Goal: Find specific page/section: Find specific page/section

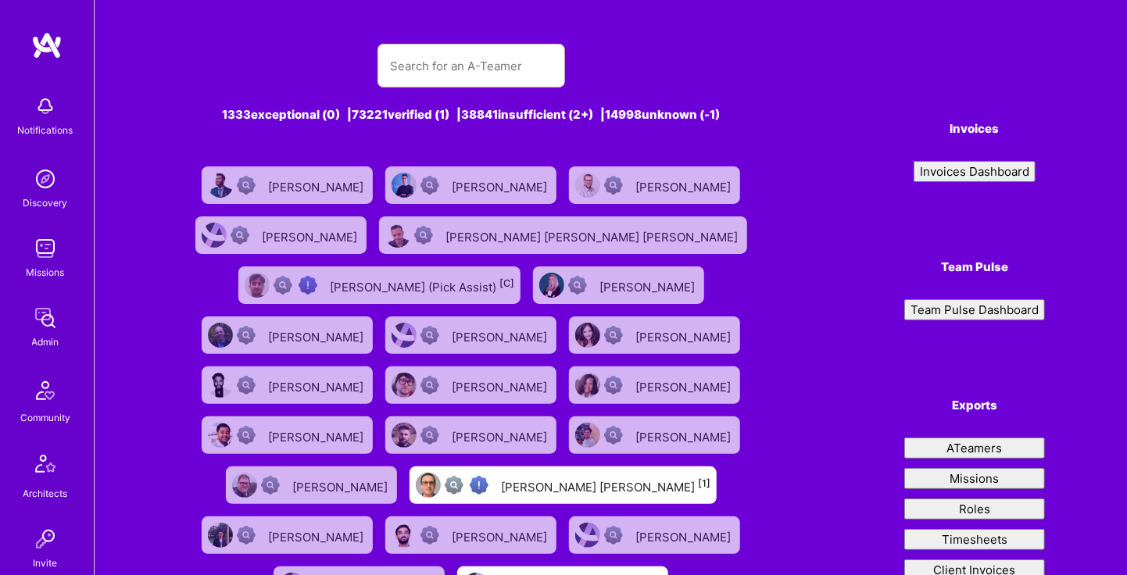
click at [493, 63] on input "text" at bounding box center [471, 66] width 162 height 40
type input "zoeish"
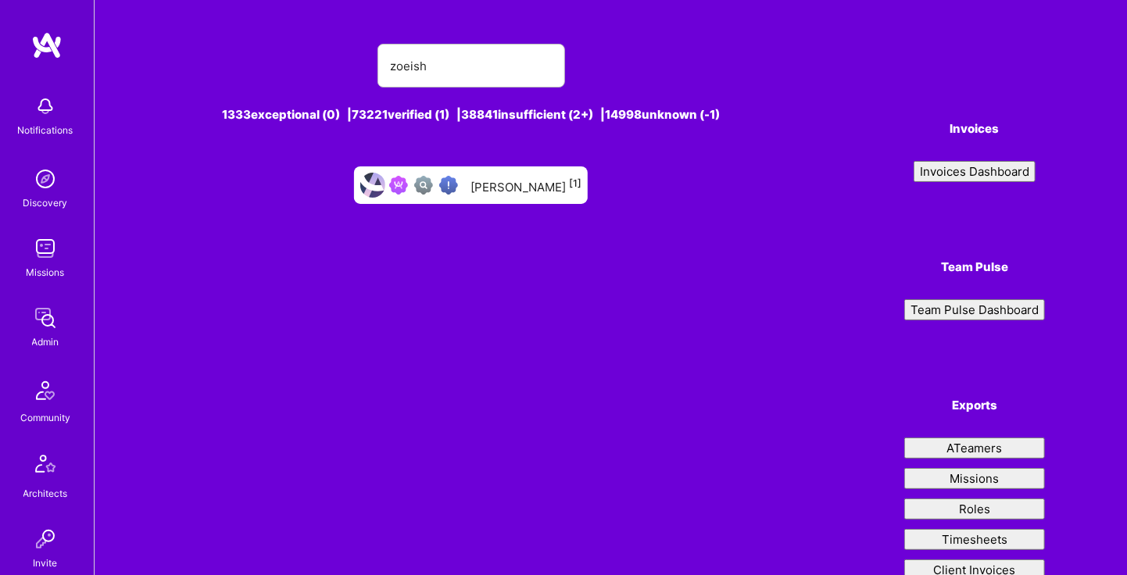
click at [514, 180] on div "Zoeish Lam [1]" at bounding box center [525, 185] width 111 height 20
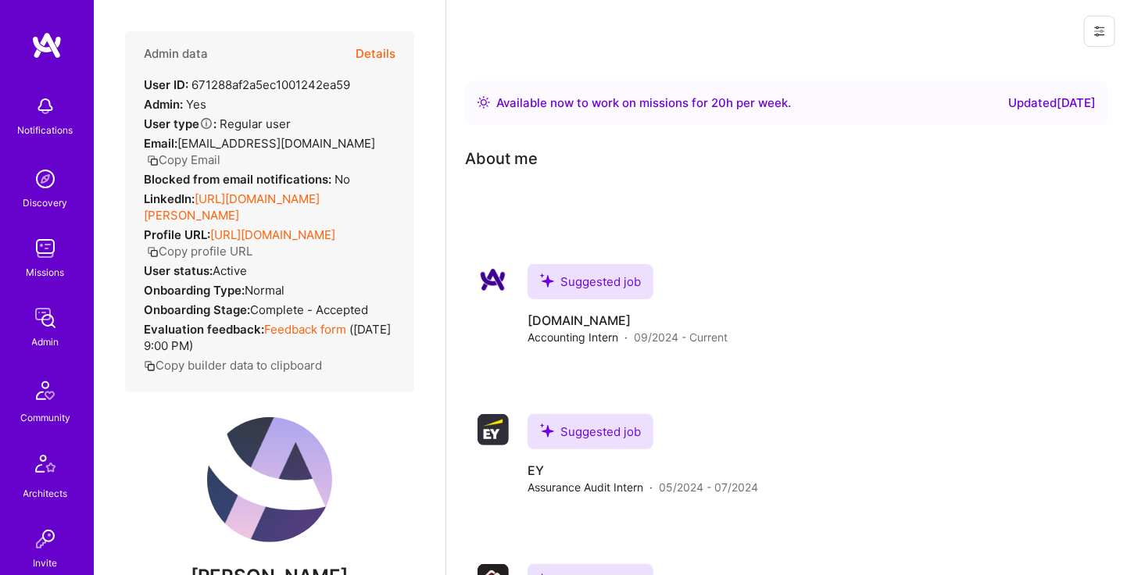
click at [355, 44] on button "Details" at bounding box center [375, 53] width 40 height 45
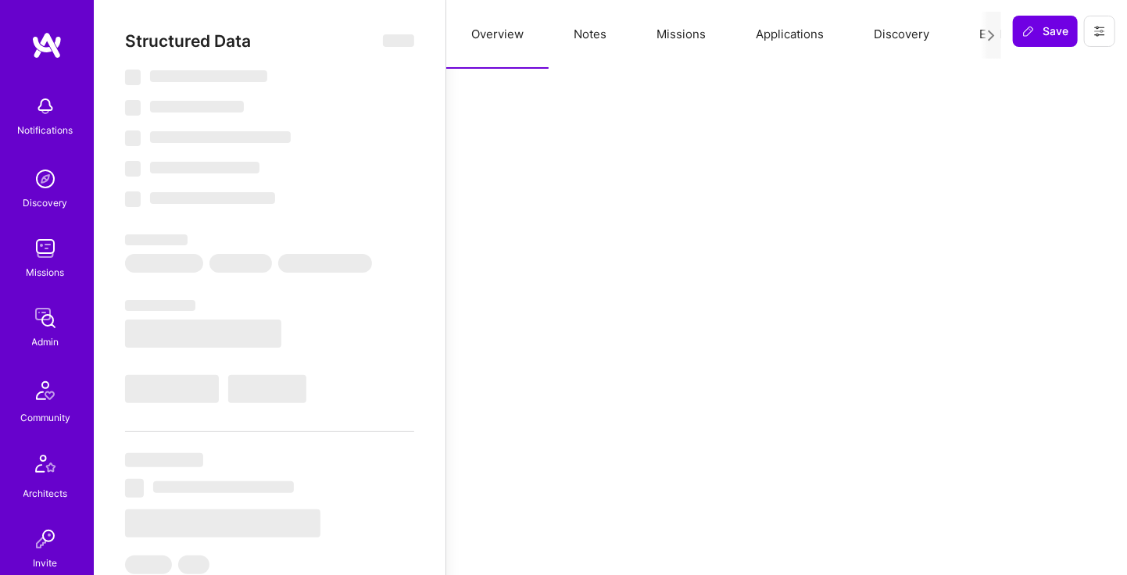
select select "Right Now"
select select "Verified"
select select "US"
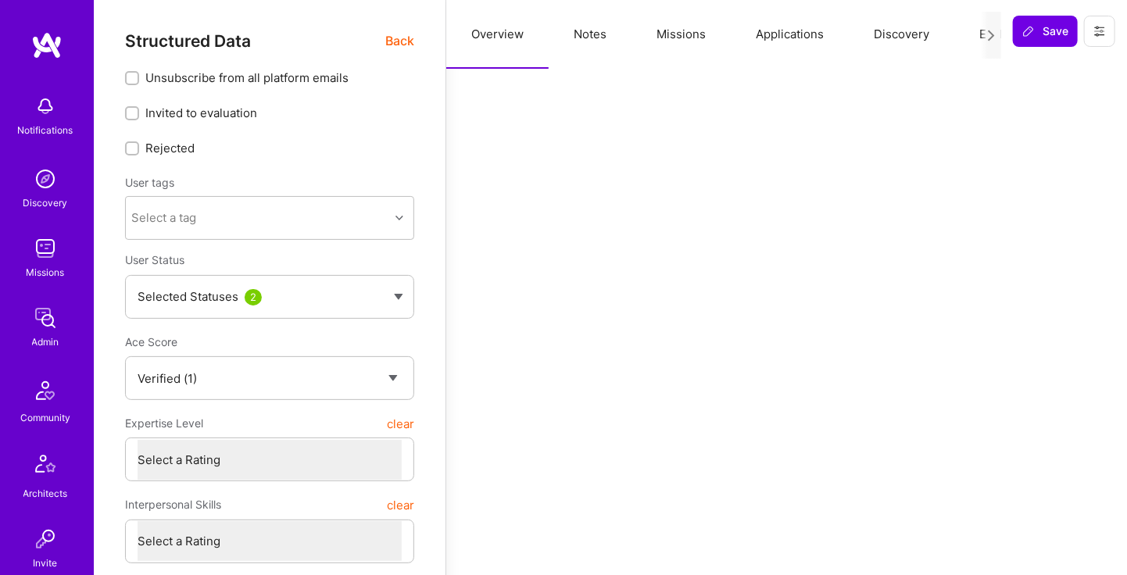
click at [400, 40] on span "Back" at bounding box center [399, 41] width 29 height 20
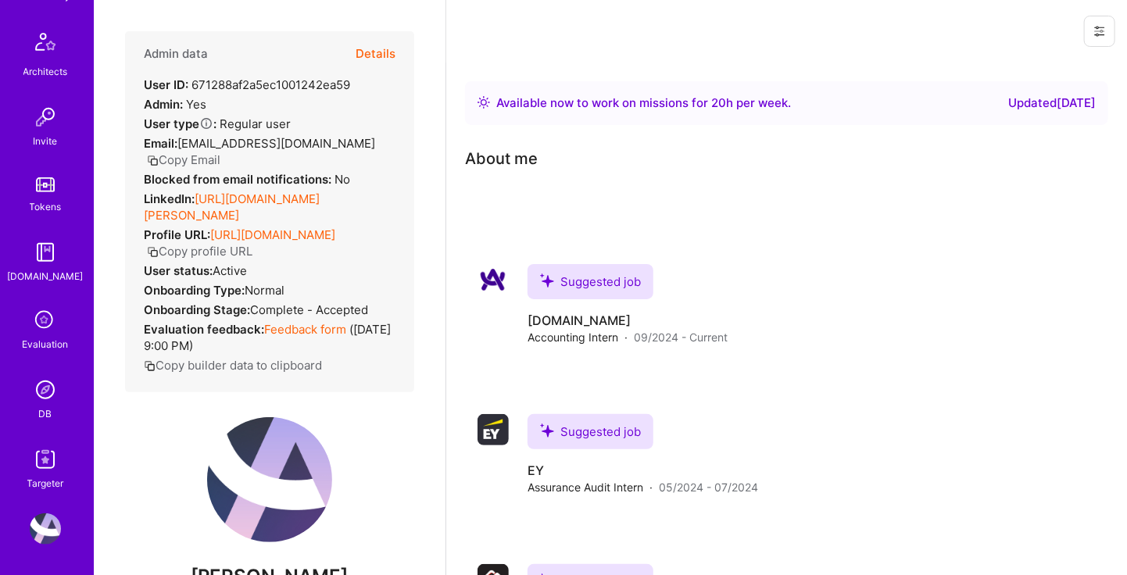
click at [41, 391] on img at bounding box center [45, 389] width 31 height 31
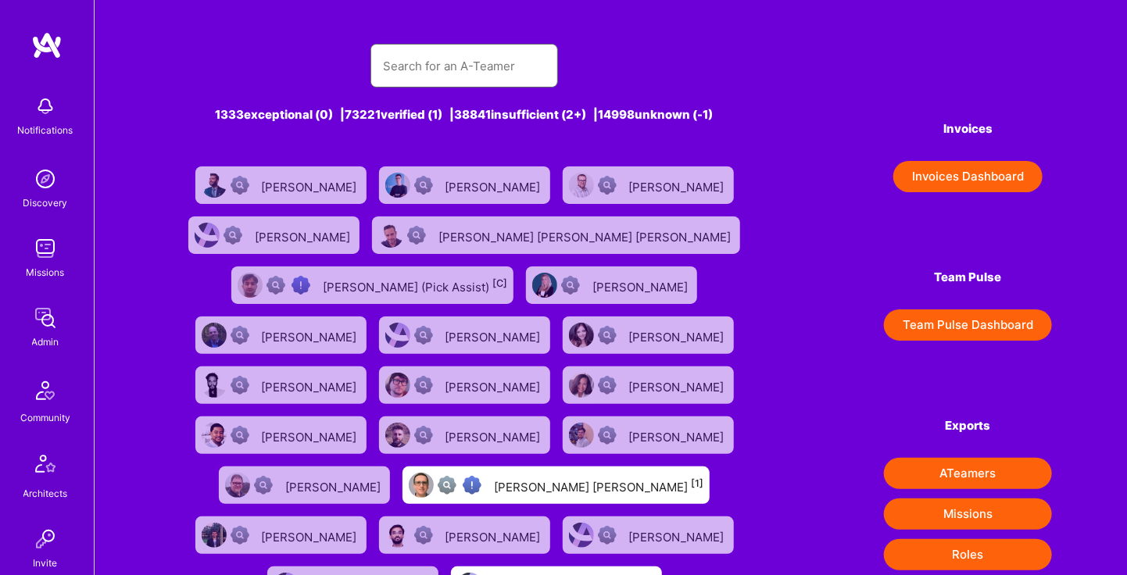
click at [437, 55] on input "text" at bounding box center [464, 66] width 162 height 40
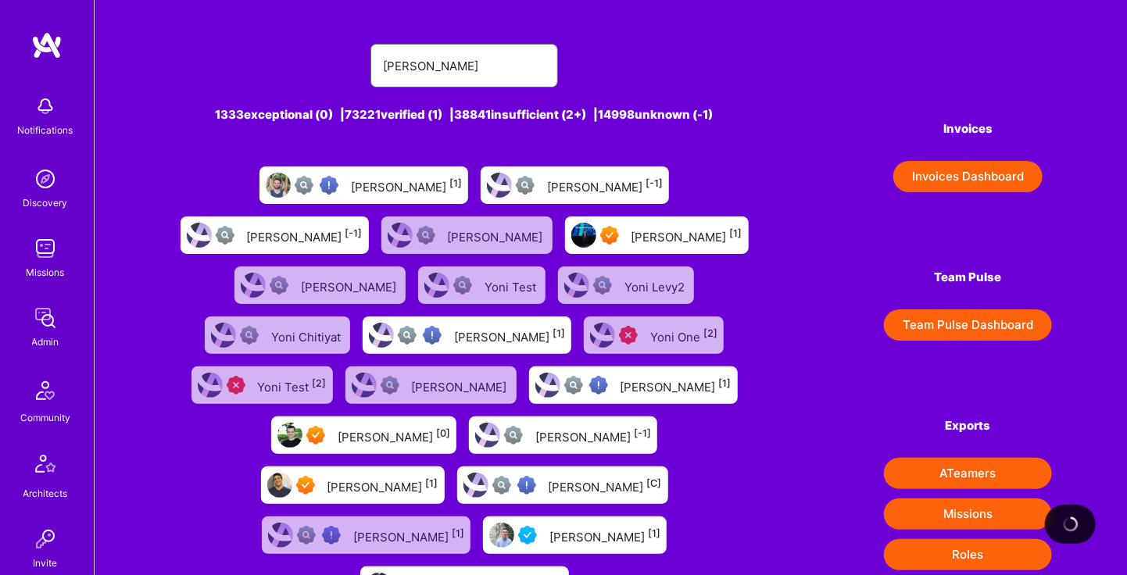
type input "[PERSON_NAME]"
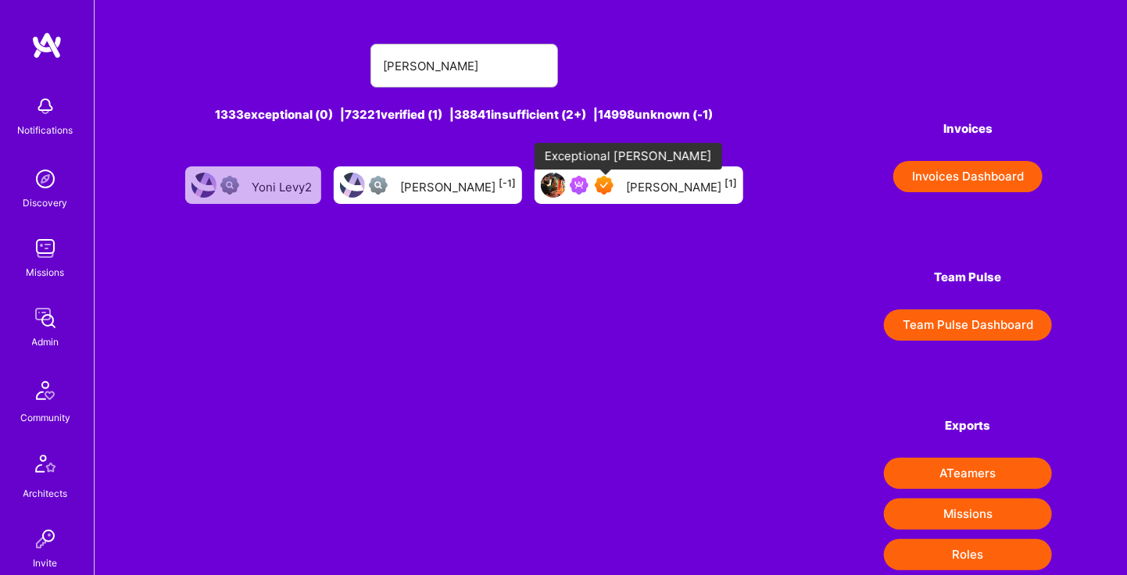
click at [603, 187] on img at bounding box center [604, 185] width 19 height 19
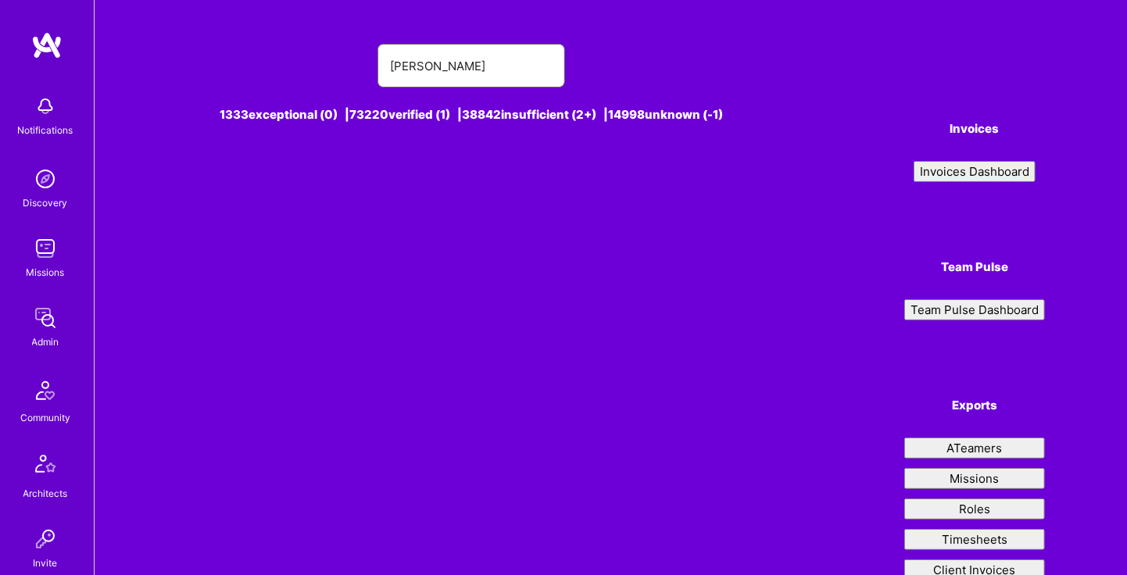
click at [506, 59] on input "[PERSON_NAME]" at bounding box center [471, 66] width 162 height 40
type input "[PERSON_NAME]"
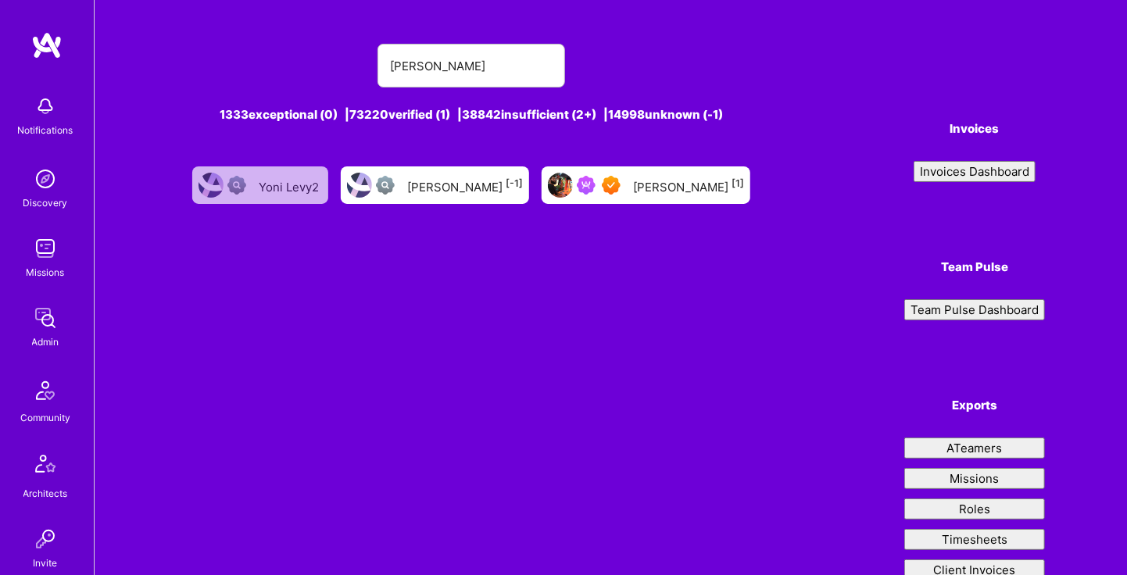
click at [659, 186] on div "[PERSON_NAME] [1]" at bounding box center [688, 185] width 111 height 20
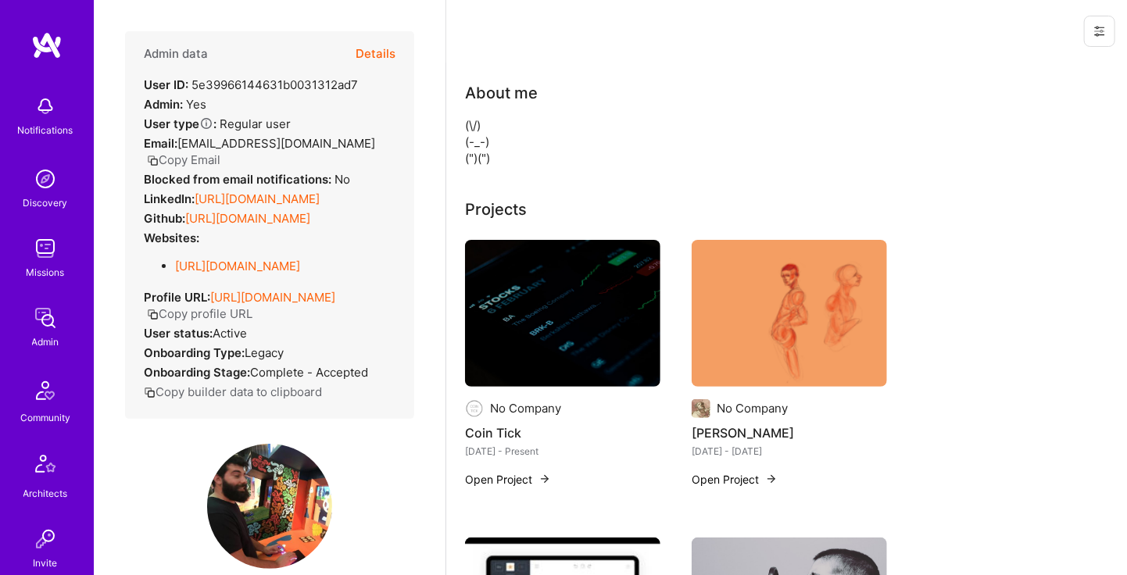
click at [220, 152] on button "Copy Email" at bounding box center [183, 160] width 73 height 16
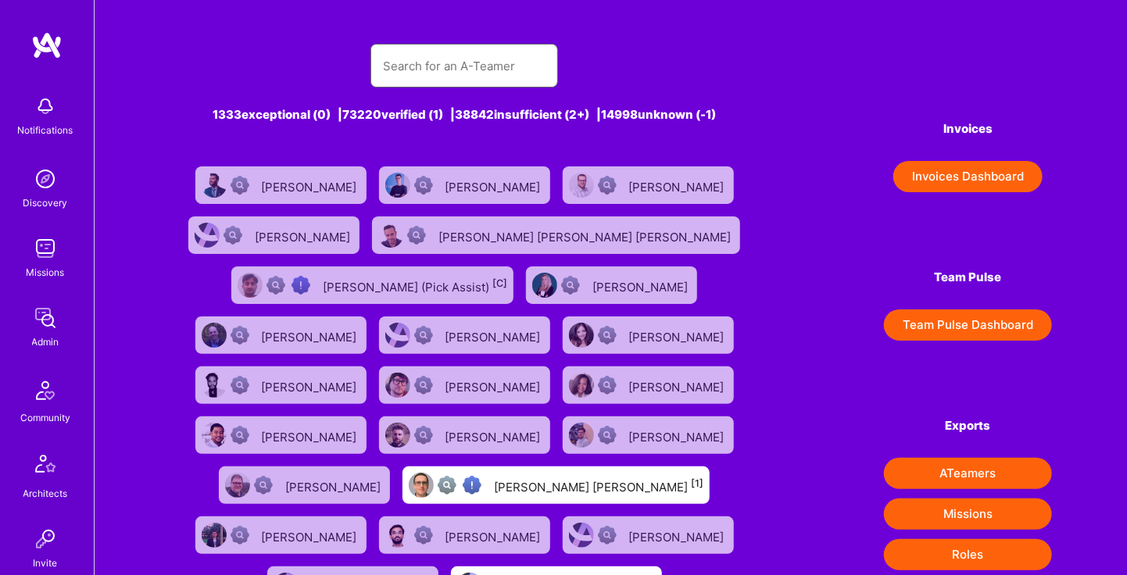
click at [440, 72] on input "text" at bounding box center [464, 66] width 162 height 40
paste input "Githeit"
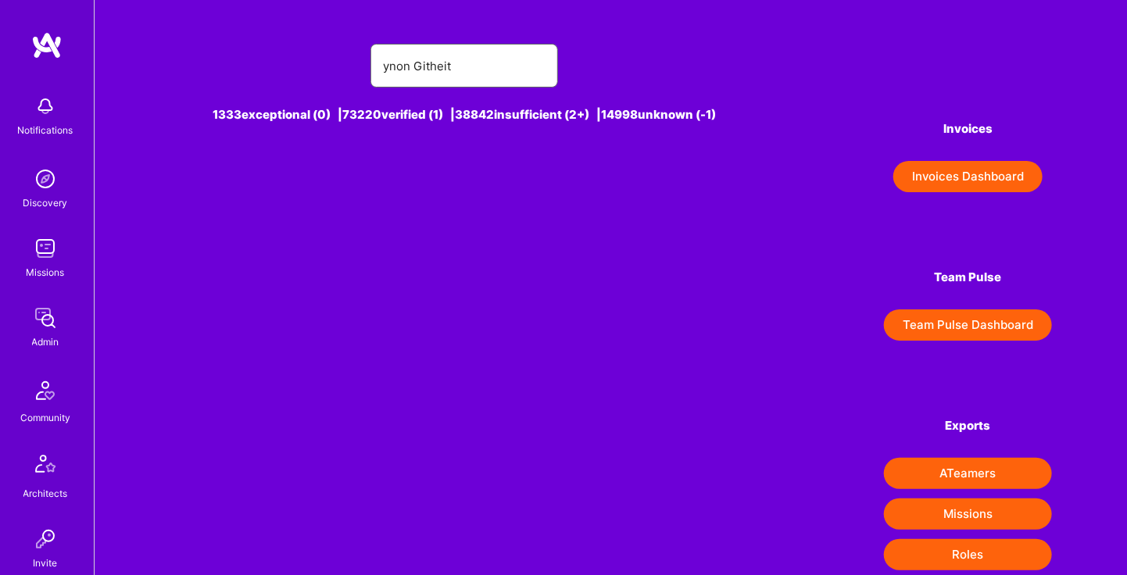
drag, startPoint x: 419, startPoint y: 65, endPoint x: 340, endPoint y: 68, distance: 79.0
click at [340, 68] on div "ynon Githeit" at bounding box center [464, 66] width 589 height 44
click at [477, 59] on input "[DEMOGRAPHIC_DATA]" at bounding box center [464, 66] width 162 height 40
type input "ynon"
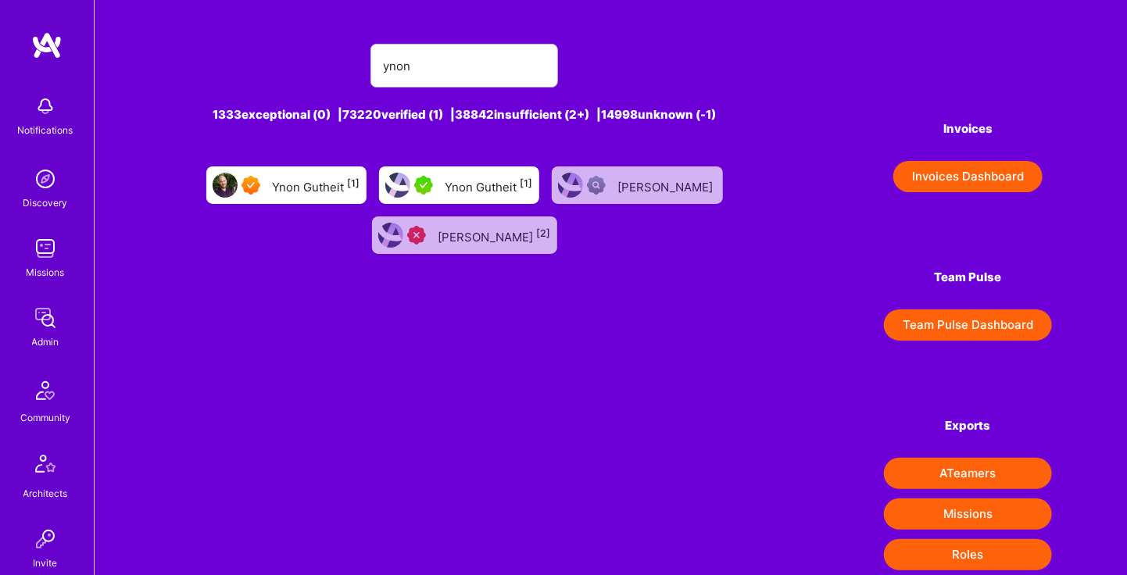
click at [331, 195] on div "Ynon Gutheit [1]" at bounding box center [316, 185] width 87 height 20
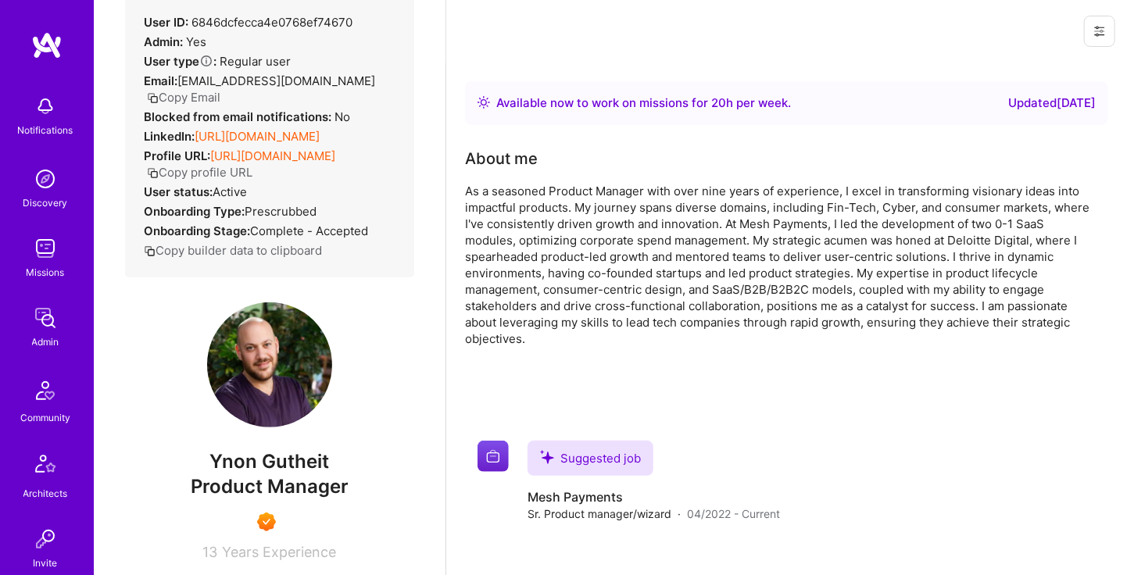
scroll to position [62, 0]
drag, startPoint x: 337, startPoint y: 477, endPoint x: 255, endPoint y: 483, distance: 82.2
click at [255, 473] on span "Ynon Gutheit" at bounding box center [269, 461] width 289 height 23
copy span "Gutheit"
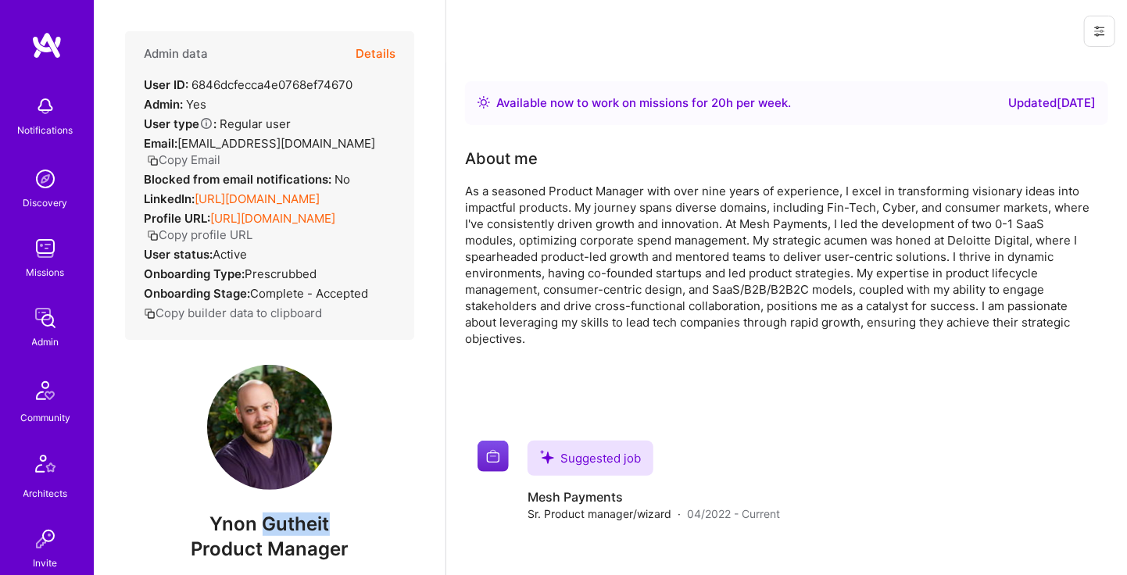
click at [159, 155] on icon "button" at bounding box center [153, 161] width 12 height 12
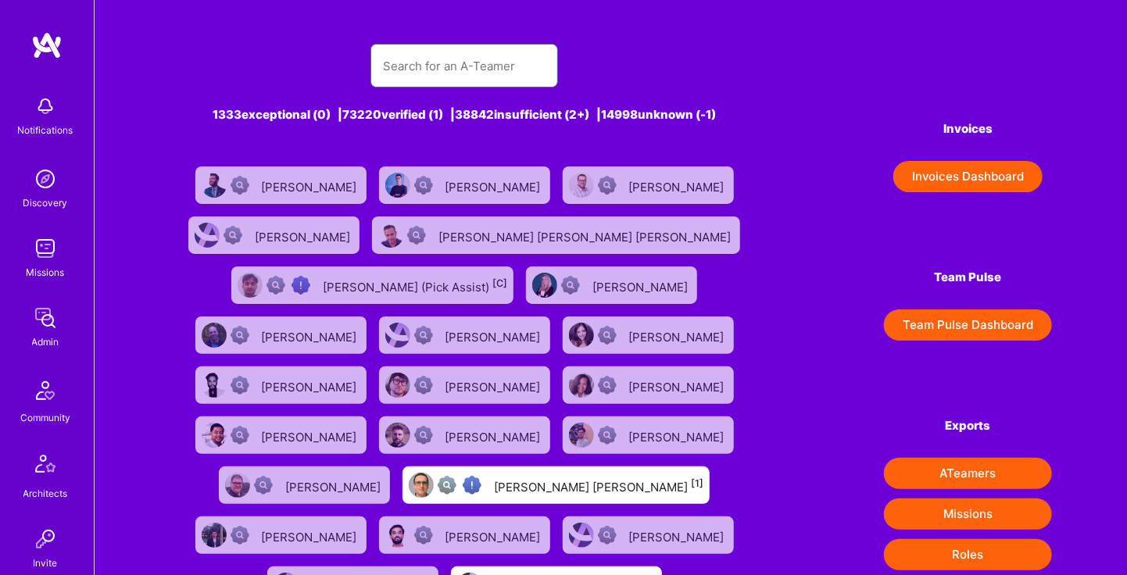
click at [489, 55] on input "text" at bounding box center [464, 66] width 162 height 40
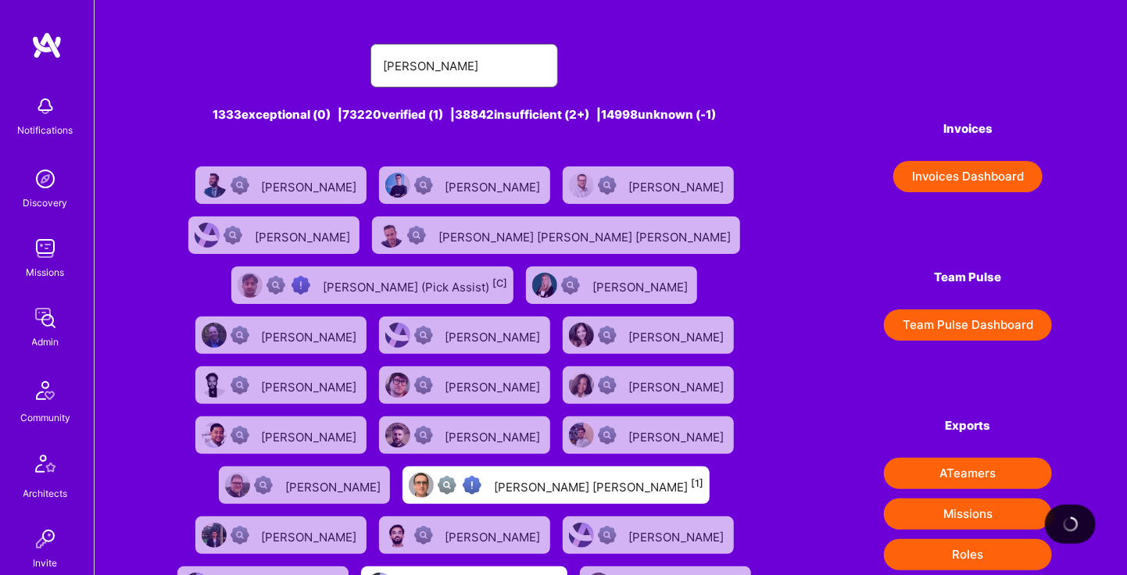
type input "[PERSON_NAME]"
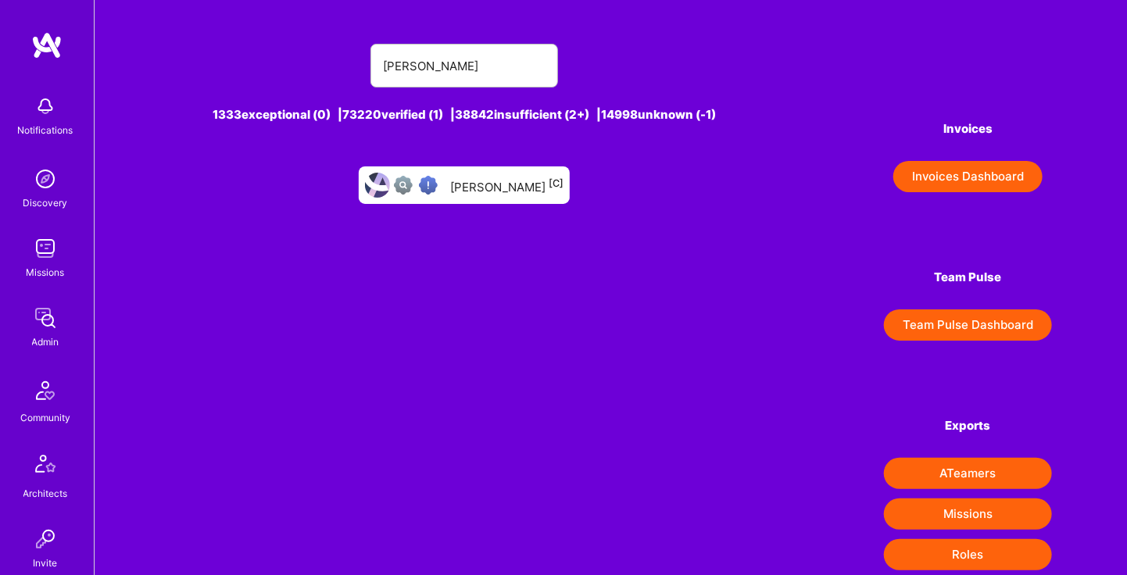
click at [512, 186] on div "[PERSON_NAME] [C]" at bounding box center [506, 185] width 113 height 20
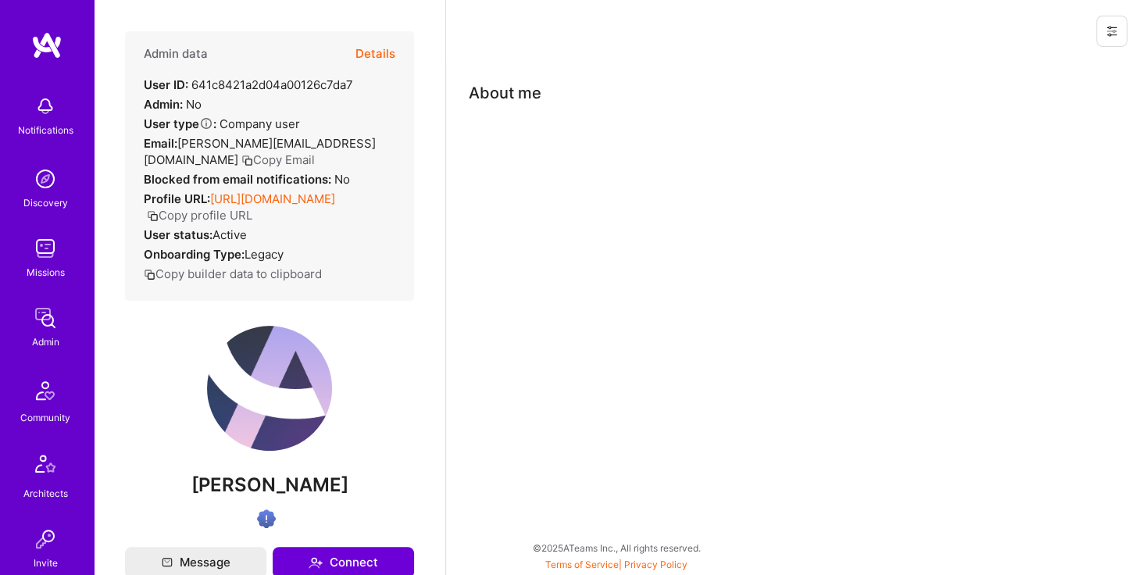
click at [309, 152] on button "Copy Email" at bounding box center [277, 160] width 73 height 16
click at [344, 58] on div "Admin data Details" at bounding box center [270, 53] width 252 height 45
click at [376, 45] on button "Details" at bounding box center [375, 53] width 40 height 45
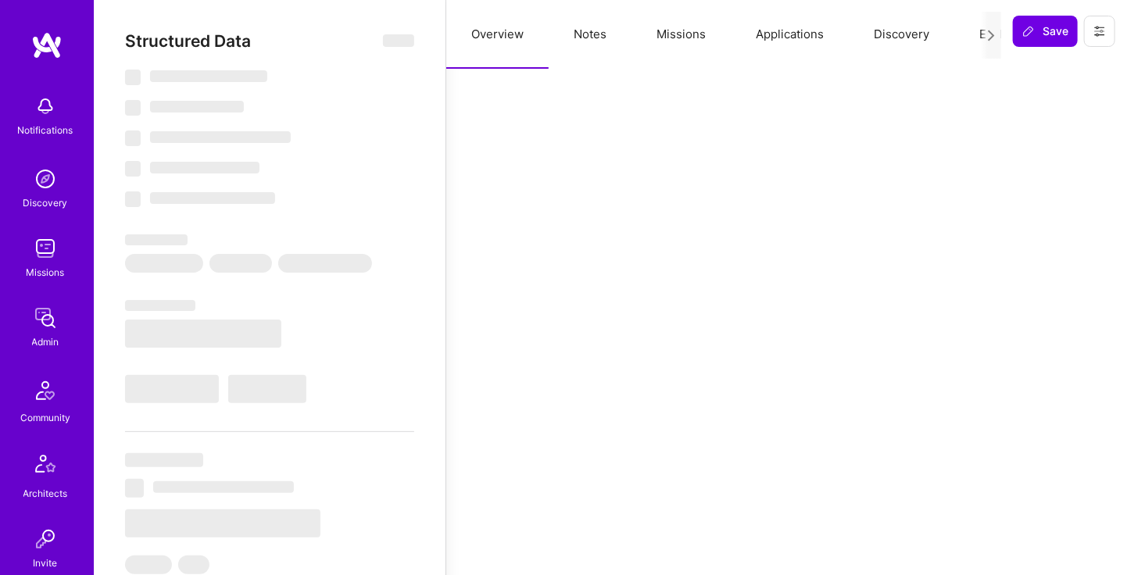
select select "Exceptional"
select select "US"
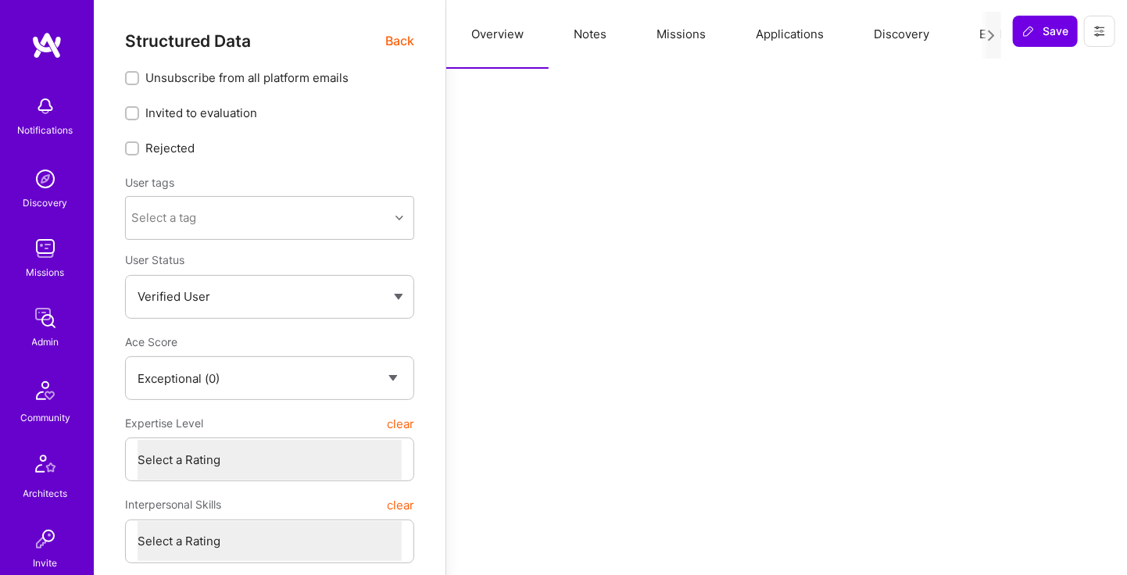
click at [680, 30] on button "Missions" at bounding box center [680, 34] width 99 height 69
